Goal: Communication & Community: Answer question/provide support

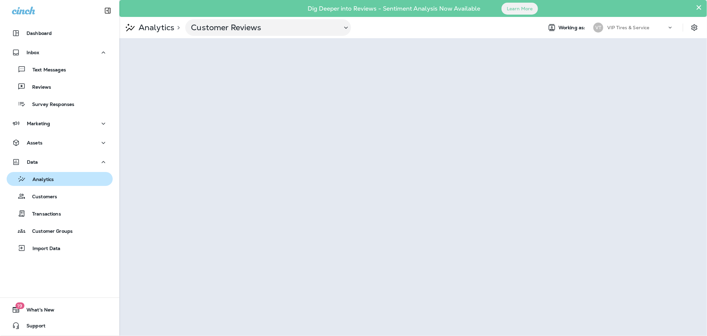
click at [42, 177] on p "Analytics" at bounding box center [40, 179] width 28 height 6
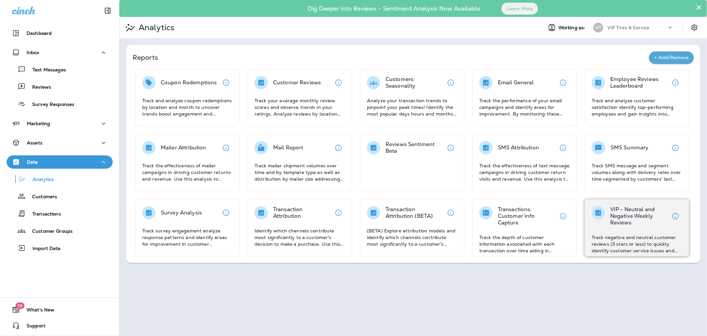
click at [614, 229] on div "VIP - Neutral and Negative Weekly Reviews Track negative and neutral customer r…" at bounding box center [637, 230] width 91 height 48
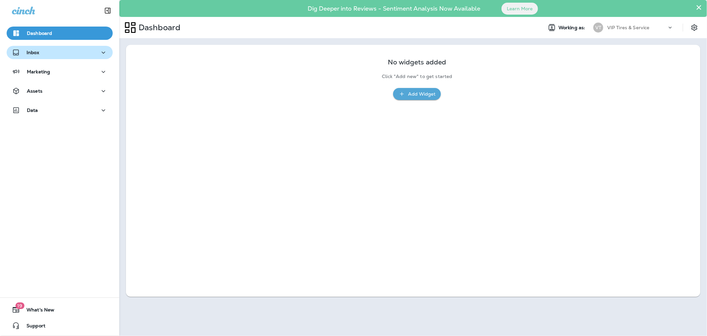
click at [57, 53] on div "Inbox" at bounding box center [60, 52] width 96 height 8
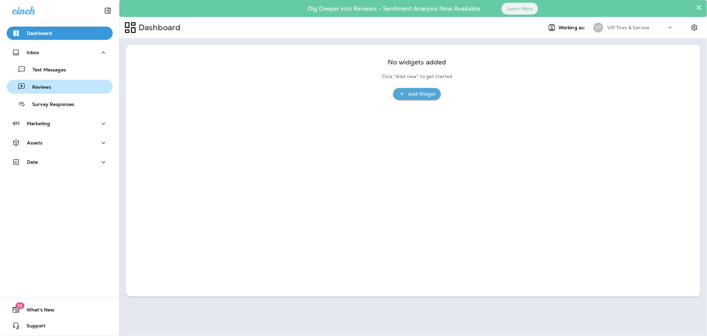
click at [51, 87] on div "Reviews" at bounding box center [59, 87] width 101 height 10
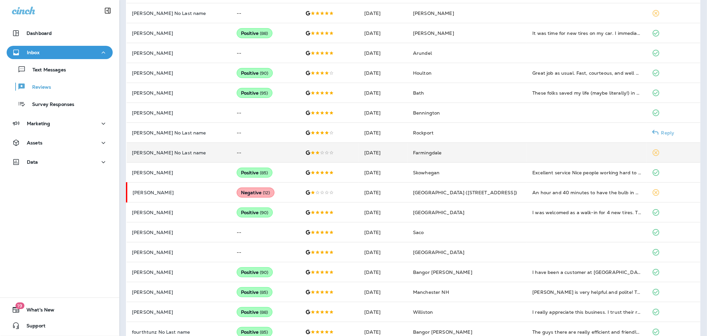
scroll to position [273, 0]
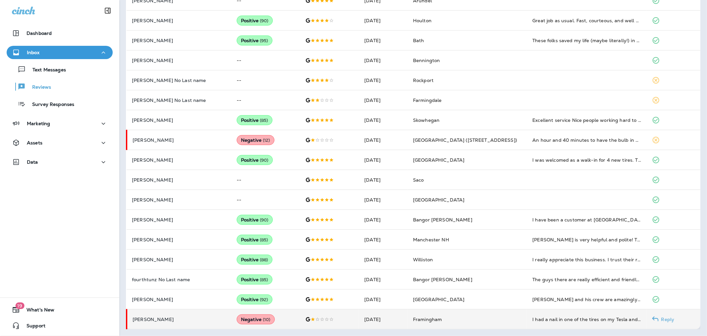
click at [202, 316] on p "[PERSON_NAME]" at bounding box center [180, 318] width 94 height 5
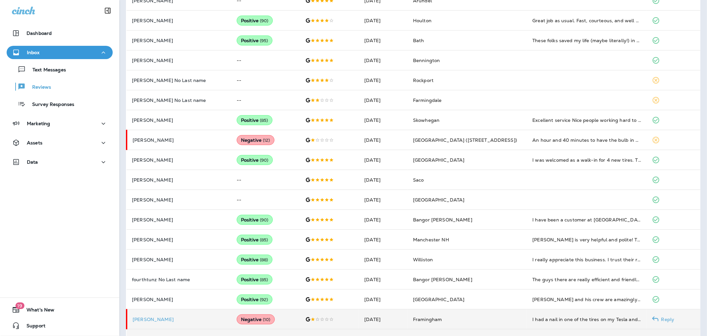
scroll to position [472, 0]
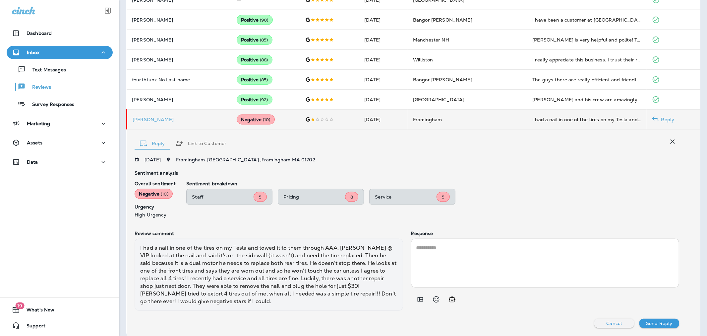
click at [413, 266] on div "* ​" at bounding box center [545, 262] width 269 height 49
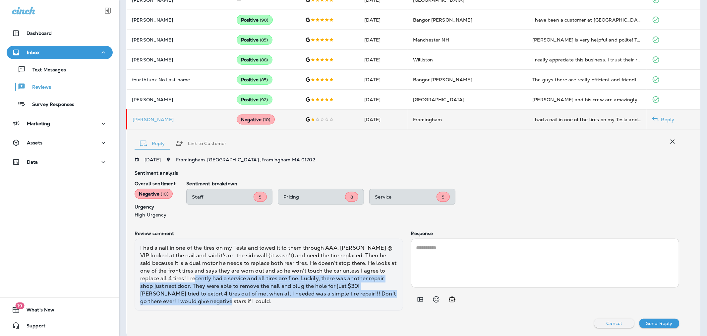
drag, startPoint x: 185, startPoint y: 278, endPoint x: 377, endPoint y: 300, distance: 193.6
click at [377, 300] on div "I had a nail in one of the tires on my Tesla and towed it to them through AAA. …" at bounding box center [269, 274] width 269 height 72
click at [418, 299] on icon "Add in a premade template" at bounding box center [420, 299] width 6 height 4
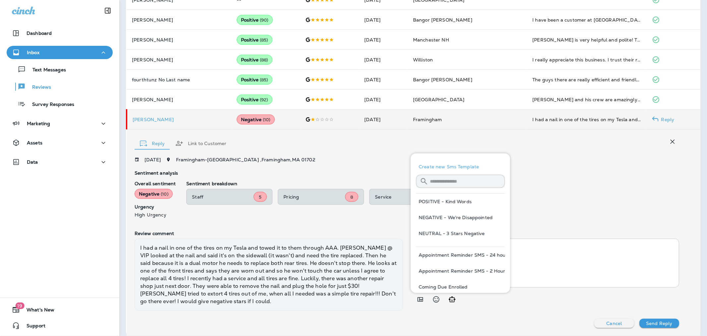
click at [438, 180] on input "text" at bounding box center [467, 181] width 75 height 18
type input "********"
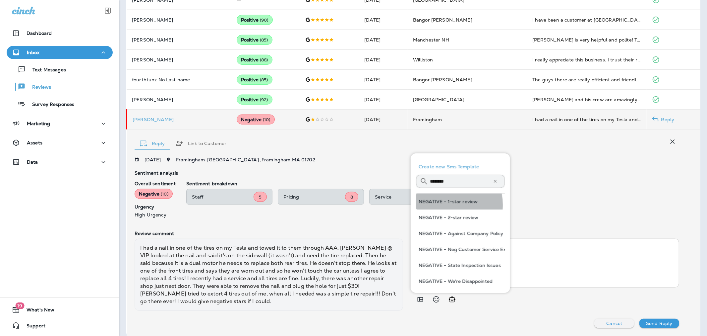
click at [446, 205] on button "NEGATIVE - 1-star review" at bounding box center [460, 201] width 89 height 16
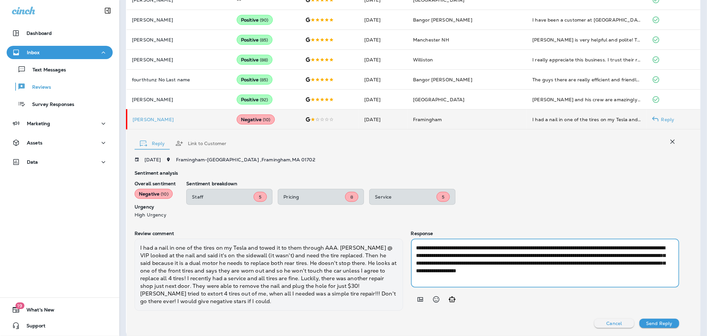
drag, startPoint x: 436, startPoint y: 271, endPoint x: 415, endPoint y: 270, distance: 21.2
click at [416, 270] on textarea "**********" at bounding box center [543, 263] width 255 height 38
drag, startPoint x: 503, startPoint y: 278, endPoint x: 398, endPoint y: 242, distance: 110.6
click at [398, 242] on div "Review comment I had a nail in one of the tires on my Tesla and towed it to the…" at bounding box center [407, 270] width 545 height 80
type textarea "**********"
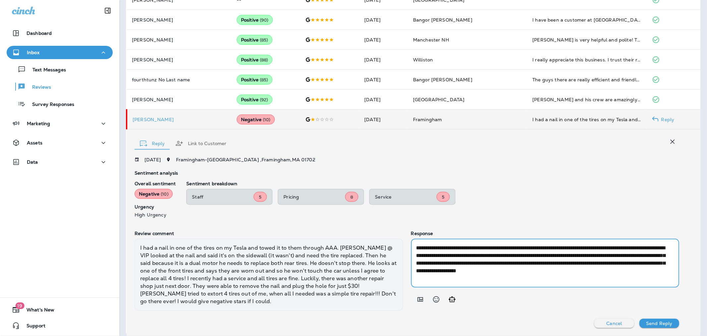
click at [652, 322] on p "Send Reply" at bounding box center [659, 322] width 26 height 5
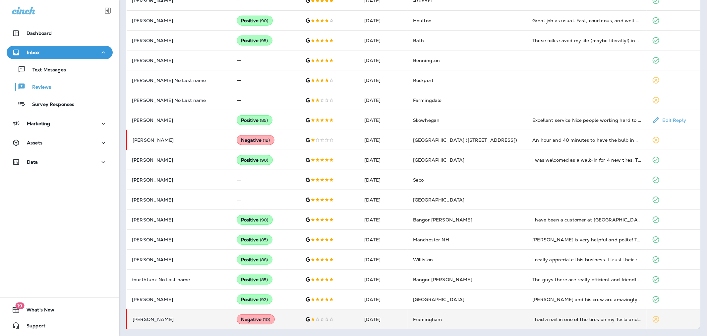
scroll to position [273, 0]
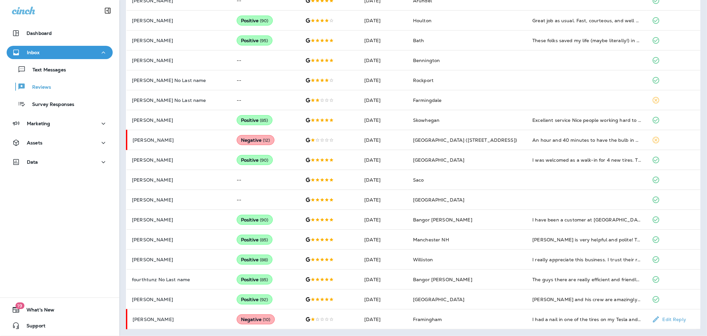
click at [186, 319] on p "[PERSON_NAME]" at bounding box center [180, 318] width 94 height 5
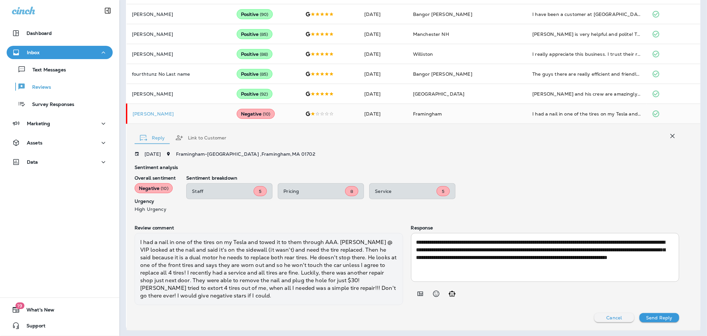
scroll to position [479, 0]
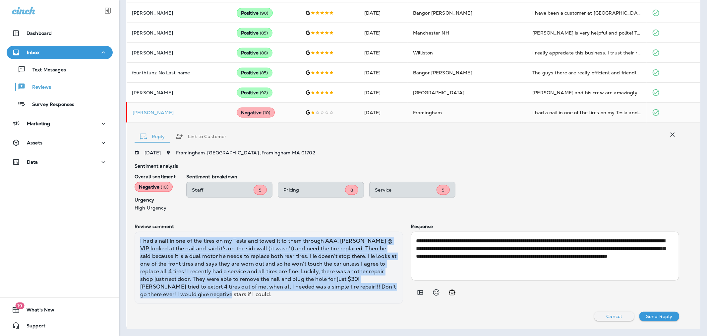
drag, startPoint x: 174, startPoint y: 293, endPoint x: 136, endPoint y: 237, distance: 67.3
click at [136, 237] on div "I had a nail in one of the tires on my Tesla and towed it to them through AAA. …" at bounding box center [269, 267] width 269 height 72
copy div "I had a nail in one of the tires on my Tesla and towed it to them through AAA. …"
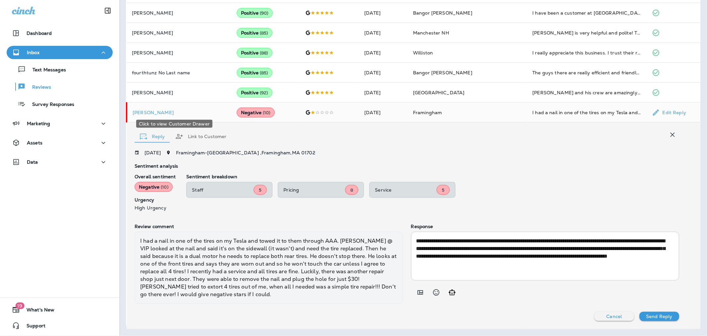
click at [155, 111] on p "[PERSON_NAME]" at bounding box center [180, 112] width 94 height 5
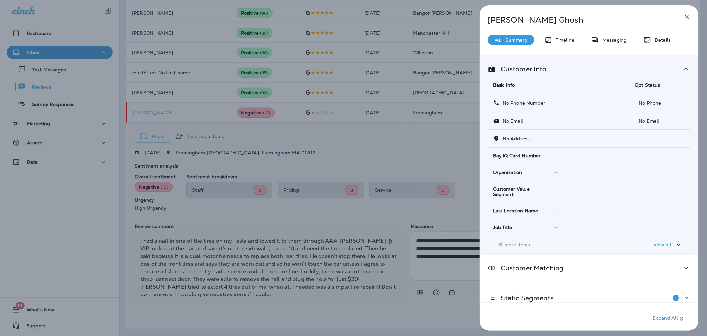
click at [393, 143] on div "[PERSON_NAME] Summary Timeline Messaging Details Customer Info Basic Info Opt S…" at bounding box center [353, 168] width 707 height 336
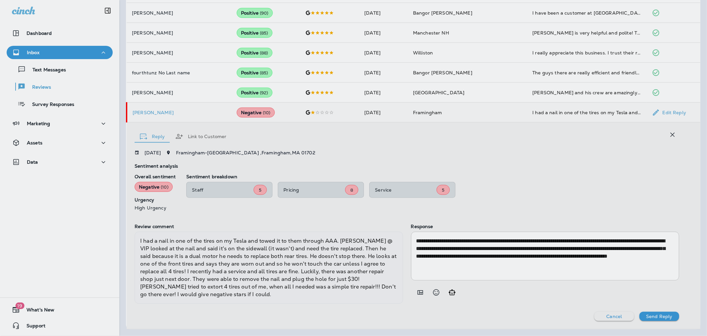
click at [377, 147] on div at bounding box center [388, 168] width 707 height 336
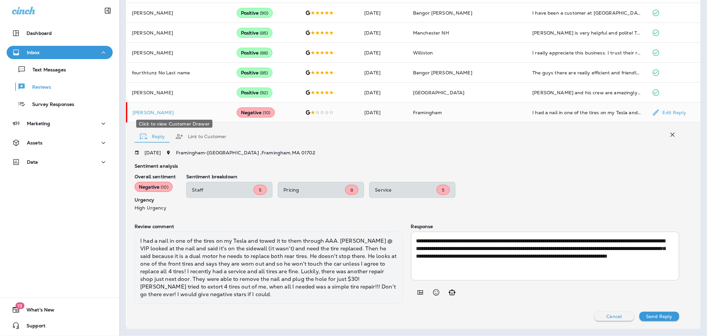
click at [171, 113] on p "[PERSON_NAME]" at bounding box center [180, 112] width 94 height 5
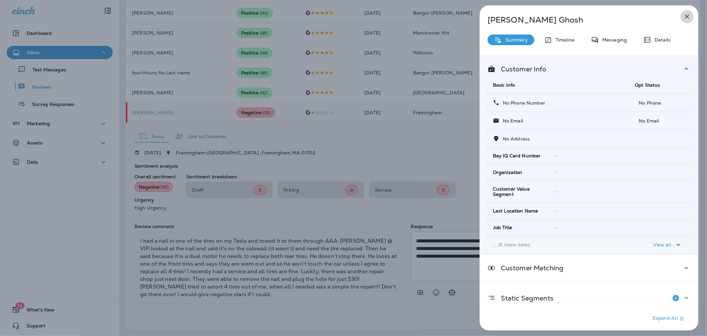
click at [686, 18] on icon "button" at bounding box center [687, 17] width 8 height 8
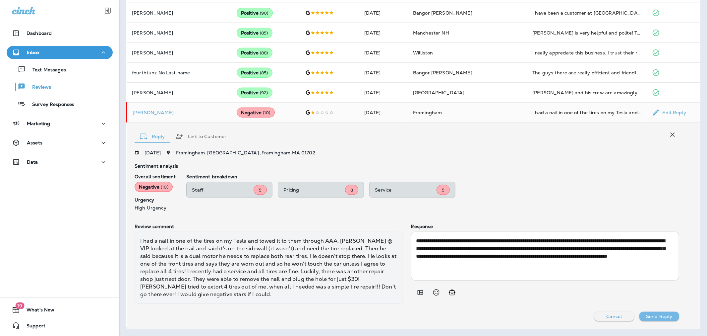
click at [655, 316] on p "Send Reply" at bounding box center [659, 315] width 26 height 5
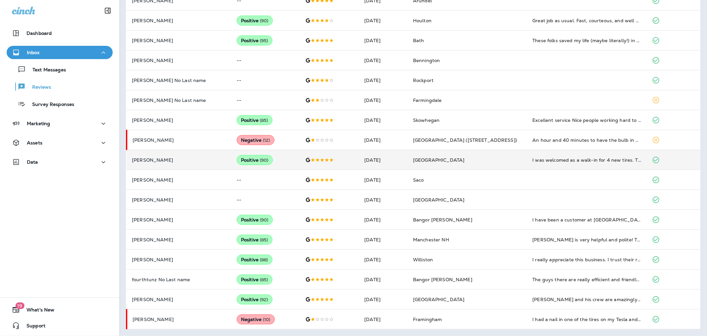
scroll to position [273, 0]
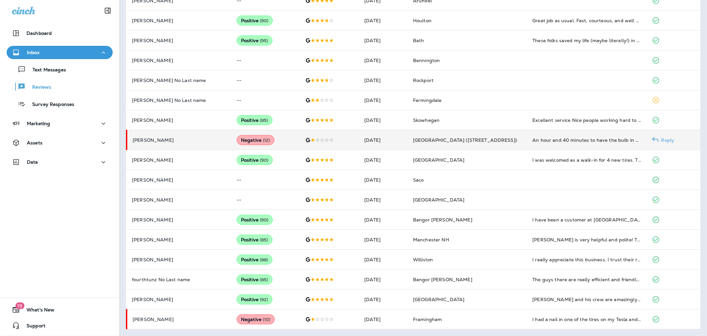
click at [201, 140] on p "[PERSON_NAME]" at bounding box center [180, 139] width 94 height 5
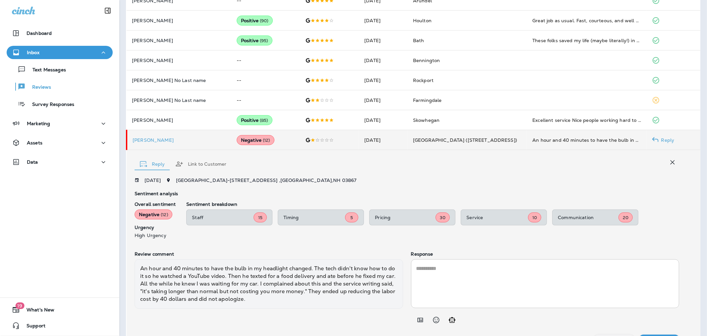
scroll to position [288, 0]
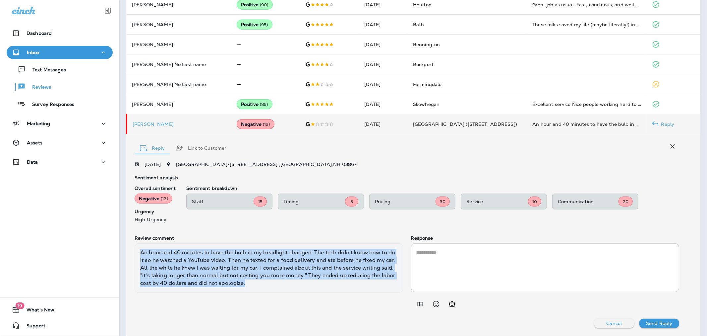
drag, startPoint x: 263, startPoint y: 284, endPoint x: 138, endPoint y: 256, distance: 127.8
click at [138, 256] on div "An hour and 40 minutes to have the bulb in my headlight changed. The tech didn'…" at bounding box center [269, 267] width 269 height 49
copy div "An hour and 40 minutes to have the bulb in my headlight changed. The tech didn'…"
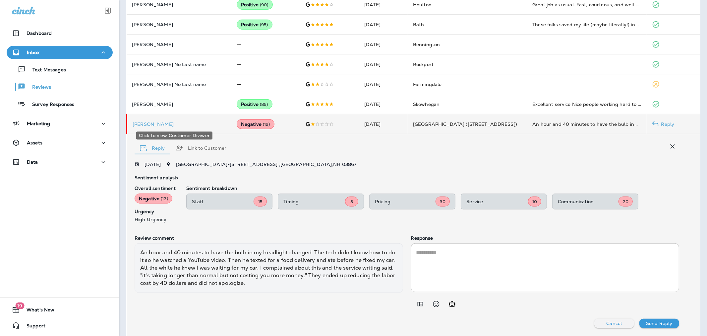
click at [150, 122] on p "[PERSON_NAME]" at bounding box center [180, 123] width 94 height 5
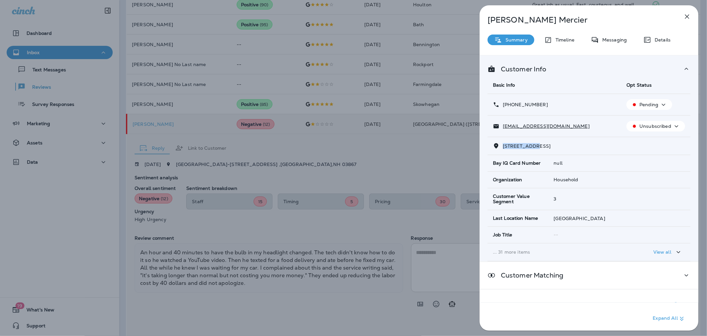
drag, startPoint x: 532, startPoint y: 146, endPoint x: 502, endPoint y: 143, distance: 29.6
click at [502, 143] on p "[STREET_ADDRESS]" at bounding box center [525, 145] width 51 height 5
copy span "[STREET_ADDRESS]"
click at [618, 159] on td "null" at bounding box center [620, 163] width 142 height 16
drag, startPoint x: 558, startPoint y: 101, endPoint x: 509, endPoint y: 110, distance: 49.6
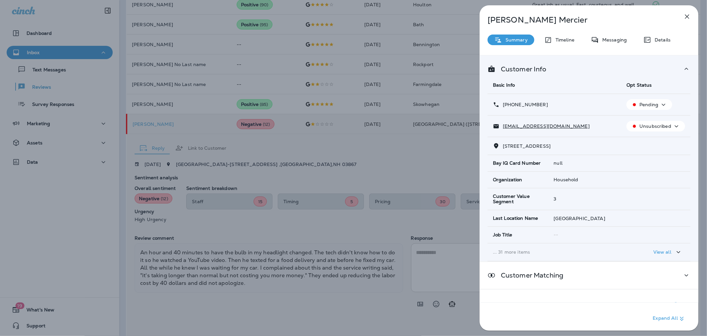
click at [509, 110] on td "[PHONE_NUMBER]" at bounding box center [555, 105] width 134 height 22
copy p "[PHONE_NUMBER]"
drag, startPoint x: 592, startPoint y: 120, endPoint x: 503, endPoint y: 127, distance: 89.5
click at [503, 127] on td "[EMAIL_ADDRESS][DOMAIN_NAME]" at bounding box center [555, 126] width 134 height 22
copy p "[EMAIL_ADDRESS][DOMAIN_NAME]"
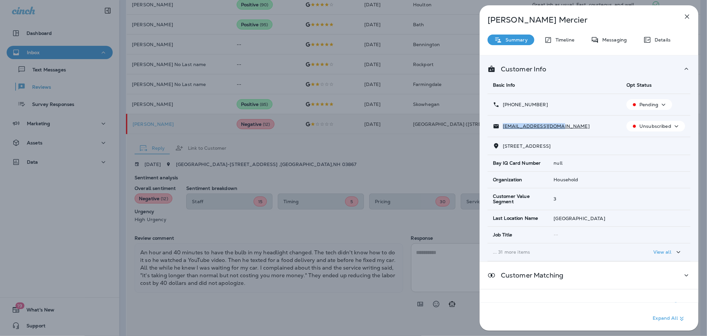
drag, startPoint x: 375, startPoint y: 183, endPoint x: 380, endPoint y: 172, distance: 11.1
click at [375, 183] on div "[PERSON_NAME] Summary Timeline Messaging Details Customer Info Basic Info Opt S…" at bounding box center [353, 168] width 707 height 336
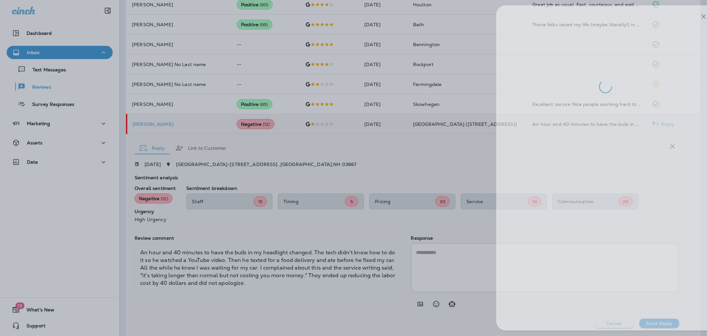
click at [385, 157] on div at bounding box center [370, 168] width 707 height 336
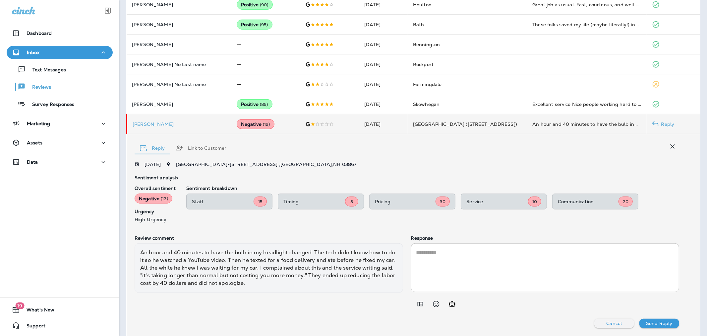
click at [421, 301] on icon "Add in a premade template" at bounding box center [420, 304] width 8 height 8
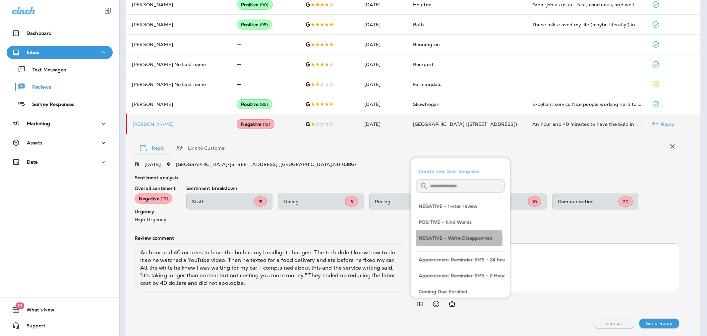
click at [445, 240] on button "NEGATIVE - We're Disappointed" at bounding box center [460, 238] width 89 height 16
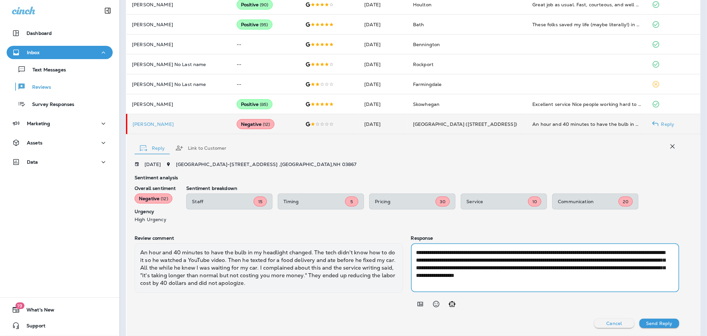
click at [619, 268] on textarea "**********" at bounding box center [543, 267] width 255 height 38
drag, startPoint x: 619, startPoint y: 268, endPoint x: 607, endPoint y: 269, distance: 11.3
click at [607, 269] on textarea "**********" at bounding box center [543, 267] width 255 height 38
type textarea "**********"
click at [646, 323] on p "Send Reply" at bounding box center [659, 322] width 26 height 5
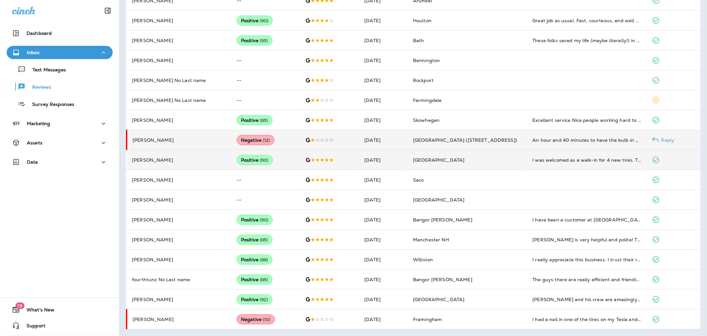
scroll to position [273, 0]
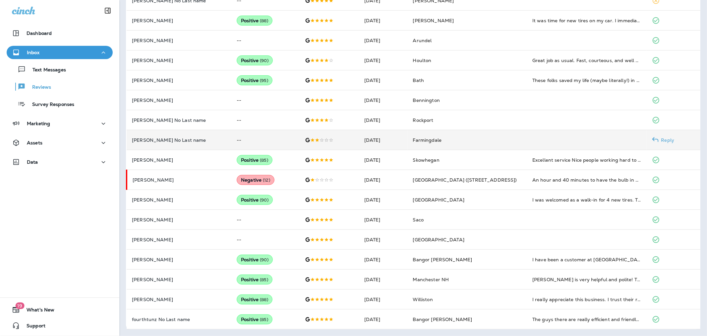
click at [198, 141] on p "[PERSON_NAME] No Last name" at bounding box center [179, 139] width 94 height 5
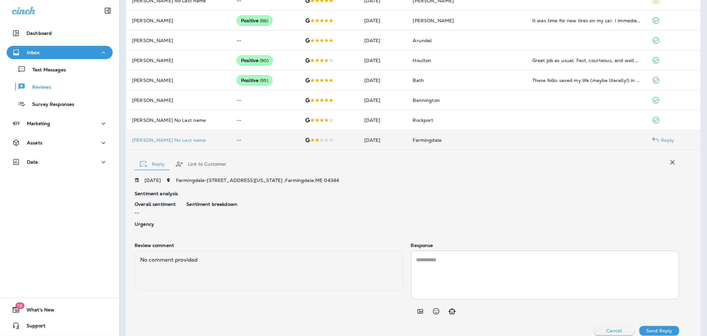
scroll to position [280, 0]
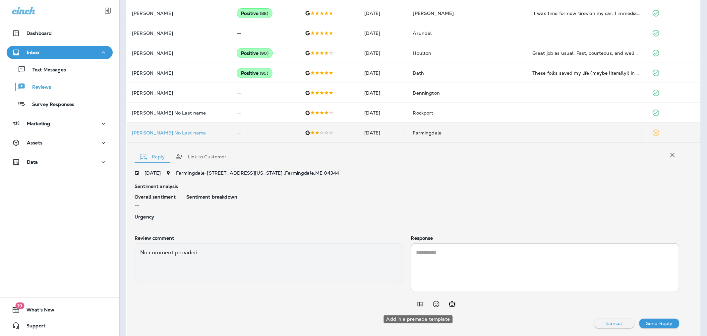
click at [417, 304] on icon "Add in a premade template" at bounding box center [420, 304] width 6 height 4
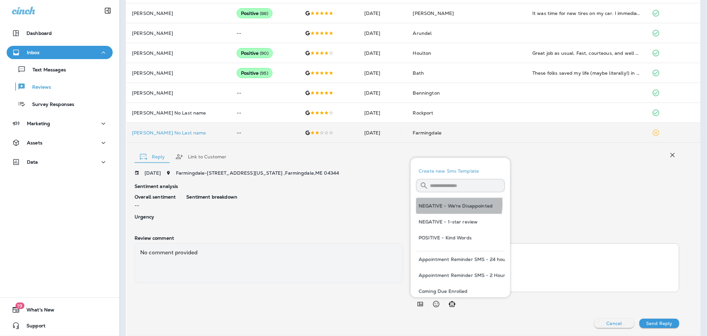
click at [439, 204] on button "NEGATIVE - We're Disappointed" at bounding box center [460, 206] width 89 height 16
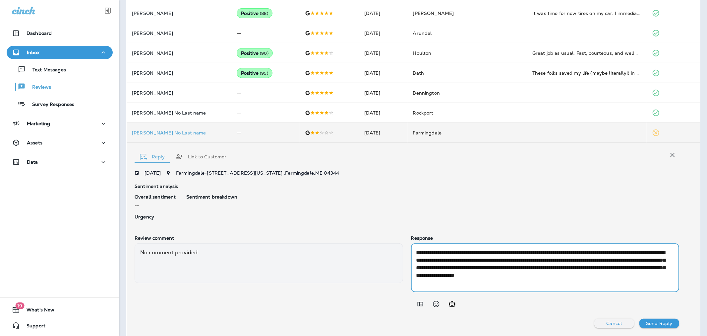
drag, startPoint x: 620, startPoint y: 266, endPoint x: 595, endPoint y: 267, distance: 25.2
click at [595, 267] on textarea "**********" at bounding box center [543, 267] width 255 height 38
type textarea "**********"
click at [655, 323] on p "Send Reply" at bounding box center [659, 322] width 26 height 5
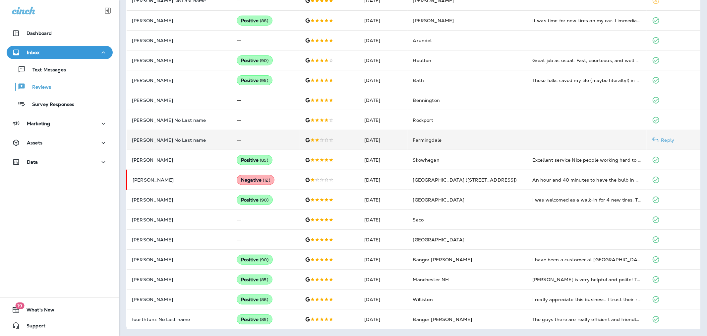
scroll to position [273, 0]
click at [156, 144] on td "[PERSON_NAME] No Last name" at bounding box center [179, 140] width 105 height 20
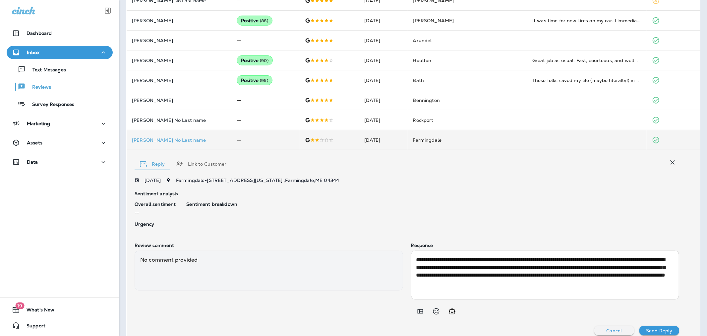
scroll to position [280, 0]
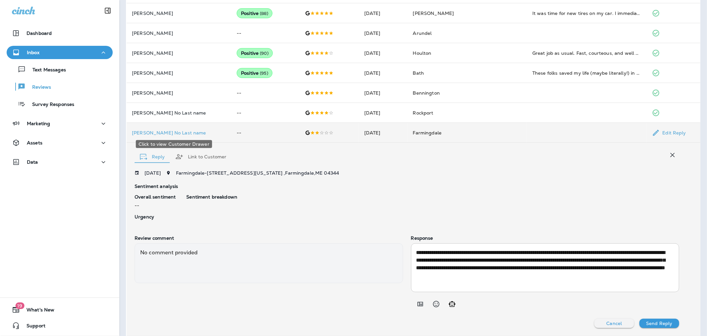
click at [145, 133] on p "[PERSON_NAME] No Last name" at bounding box center [179, 132] width 94 height 5
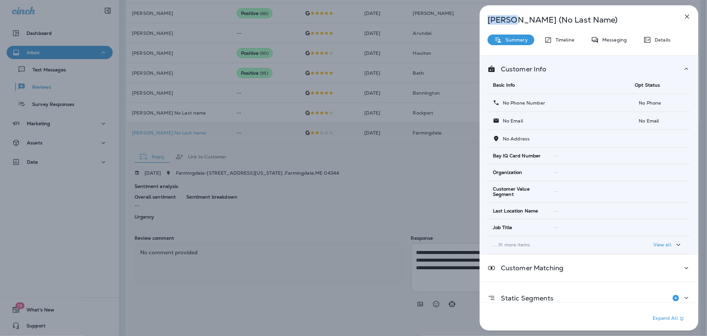
drag, startPoint x: 512, startPoint y: 19, endPoint x: 488, endPoint y: 18, distance: 23.2
click at [488, 18] on p "[PERSON_NAME] (No Last Name)" at bounding box center [578, 19] width 181 height 9
copy p "[PERSON_NAME]"
click at [272, 155] on div "[PERSON_NAME] (No Last Name) Summary Timeline Messaging Details Customer Info B…" at bounding box center [353, 168] width 707 height 336
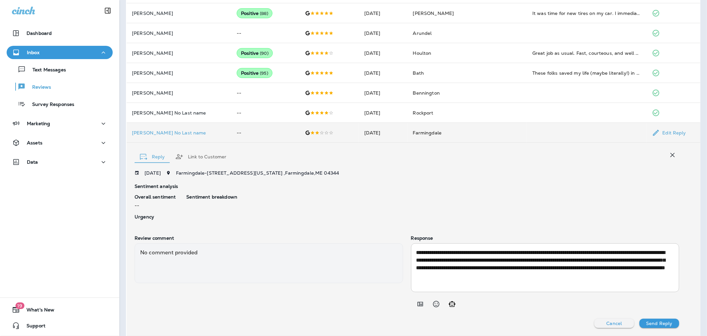
click at [655, 320] on p "Send Reply" at bounding box center [659, 322] width 26 height 5
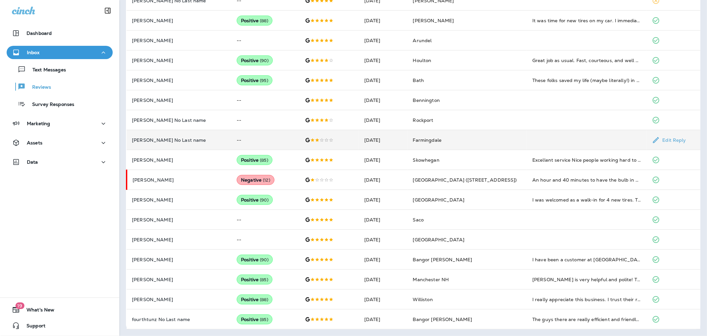
scroll to position [273, 0]
